Goal: Check status: Check status

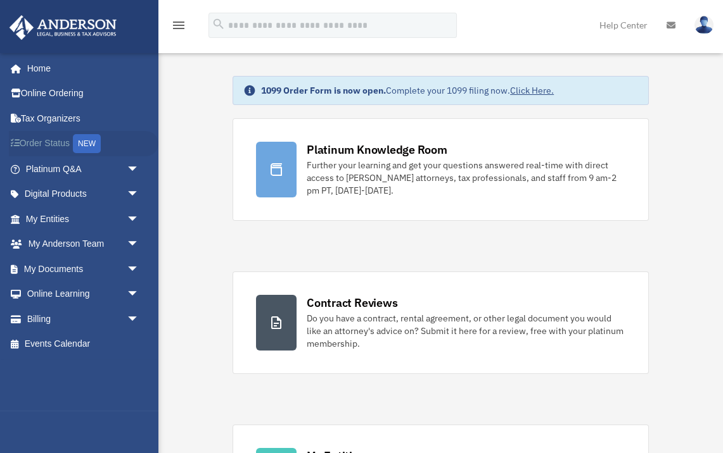
click at [65, 143] on link "Order Status NEW" at bounding box center [83, 144] width 149 height 26
click at [110, 166] on link "Platinum Q&A arrow_drop_down" at bounding box center [83, 168] width 149 height 25
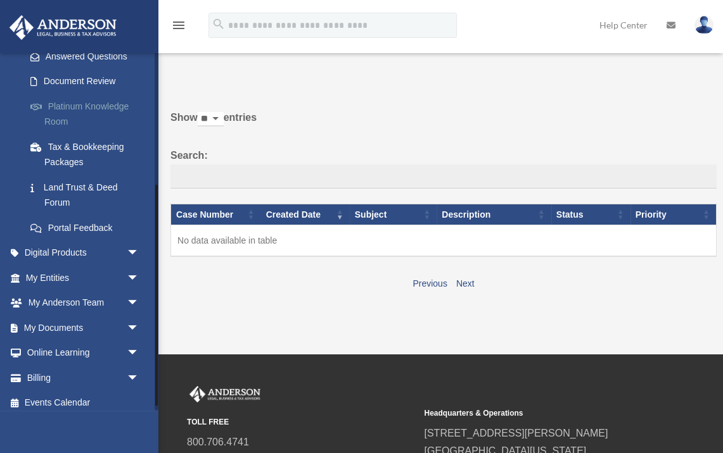
scroll to position [220, 0]
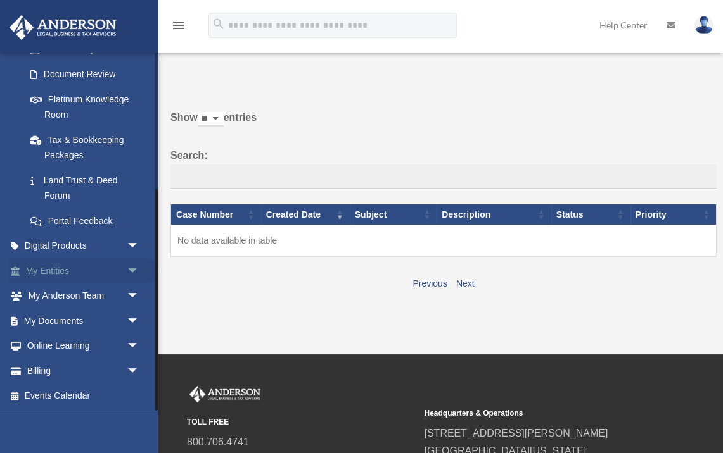
click at [133, 267] on span "arrow_drop_down" at bounding box center [139, 271] width 25 height 26
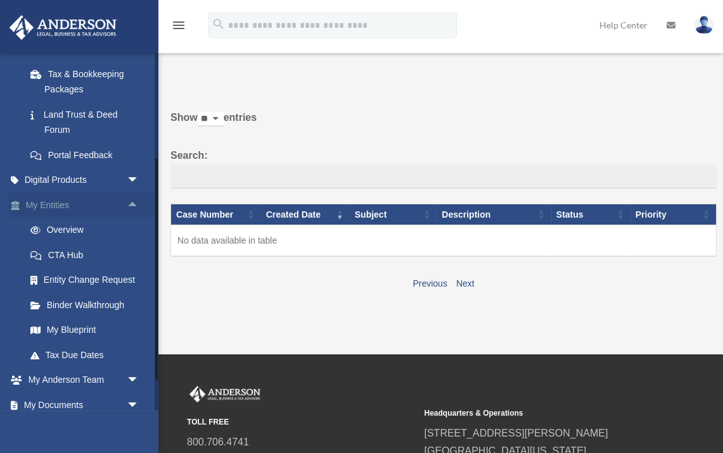
scroll to position [288, 0]
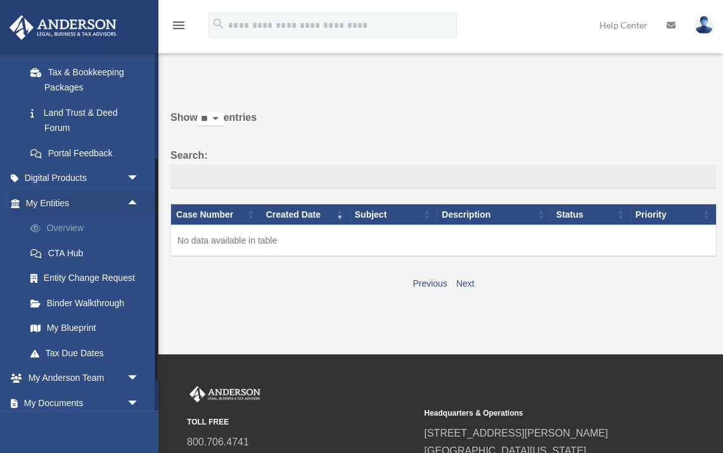
click at [68, 233] on link "Overview" at bounding box center [88, 228] width 141 height 25
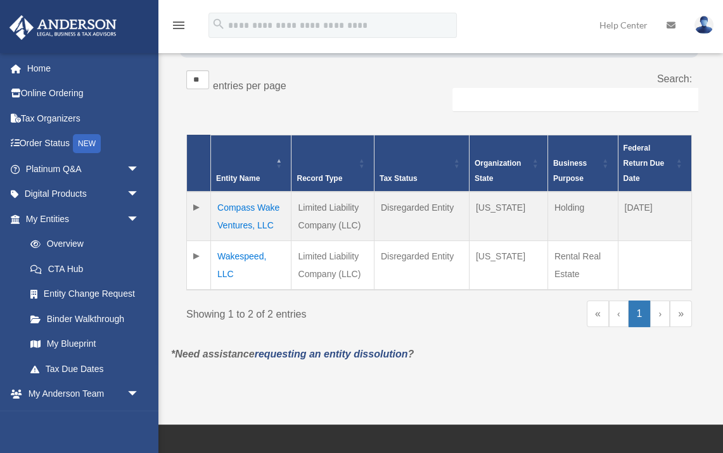
scroll to position [209, 0]
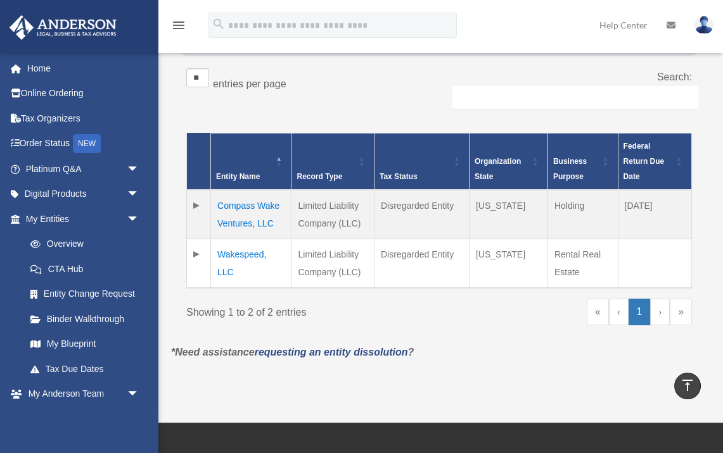
click at [227, 253] on td "Wakespeed, LLC" at bounding box center [251, 263] width 80 height 49
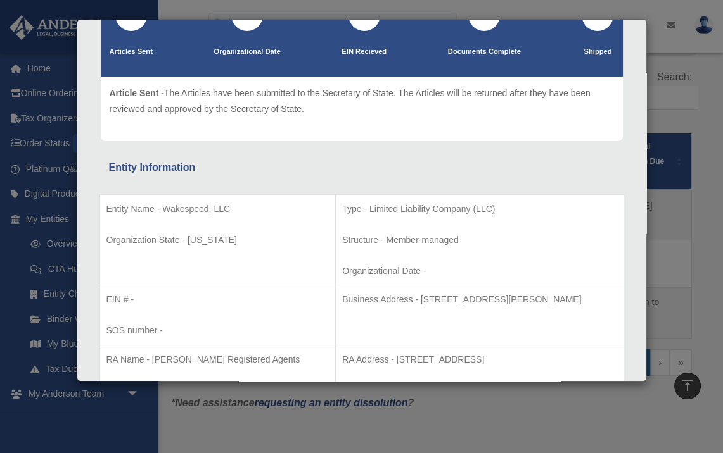
scroll to position [0, 0]
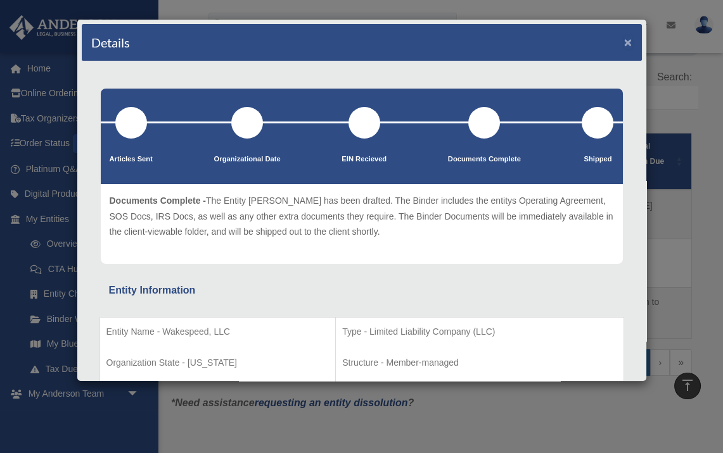
click at [628, 45] on button "×" at bounding box center [628, 41] width 8 height 13
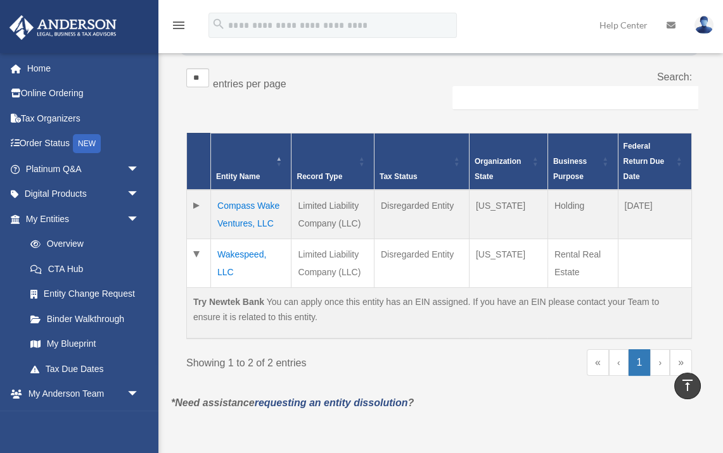
click at [199, 206] on td at bounding box center [199, 214] width 24 height 49
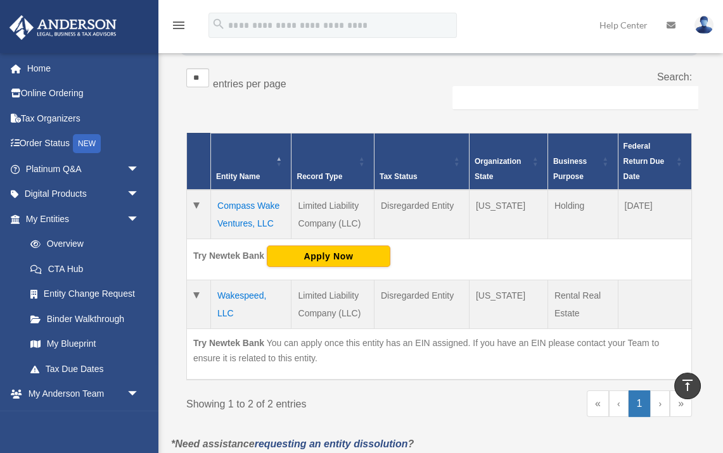
click at [229, 206] on td "Compass Wake Ventures, LLC" at bounding box center [251, 214] width 80 height 49
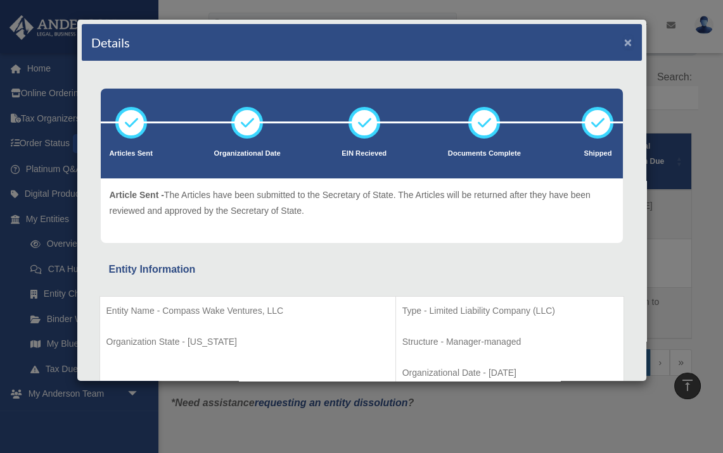
click at [629, 45] on button "×" at bounding box center [628, 41] width 8 height 13
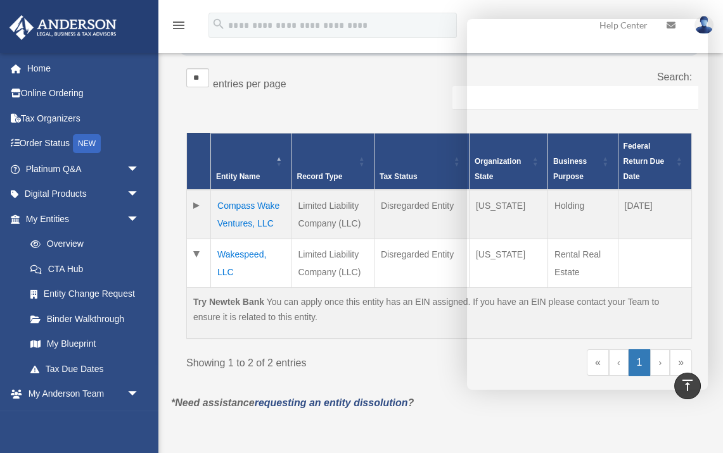
click at [436, 91] on div "** ** ** *** entries per page" at bounding box center [312, 84] width 253 height 32
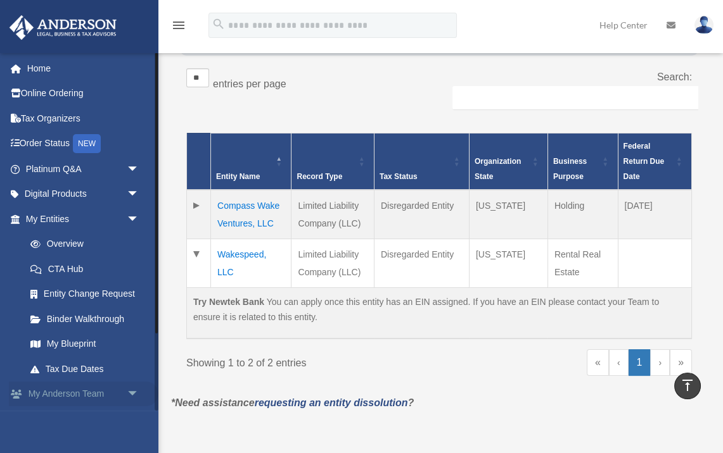
click at [111, 391] on link "My [PERSON_NAME] Team arrow_drop_down" at bounding box center [83, 394] width 149 height 25
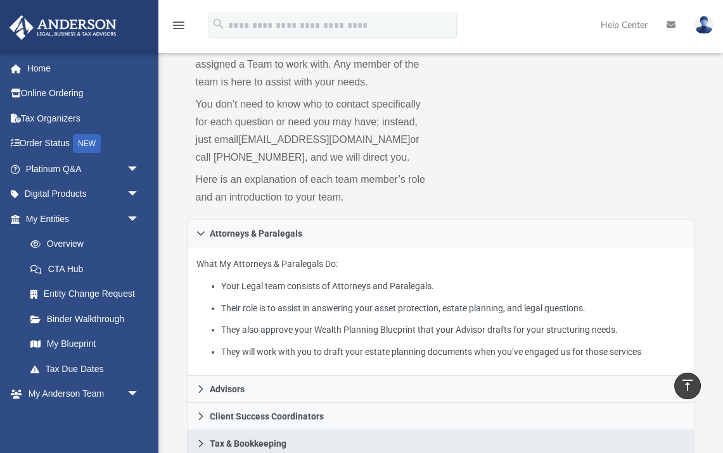
scroll to position [113, 0]
